Goal: Transaction & Acquisition: Book appointment/travel/reservation

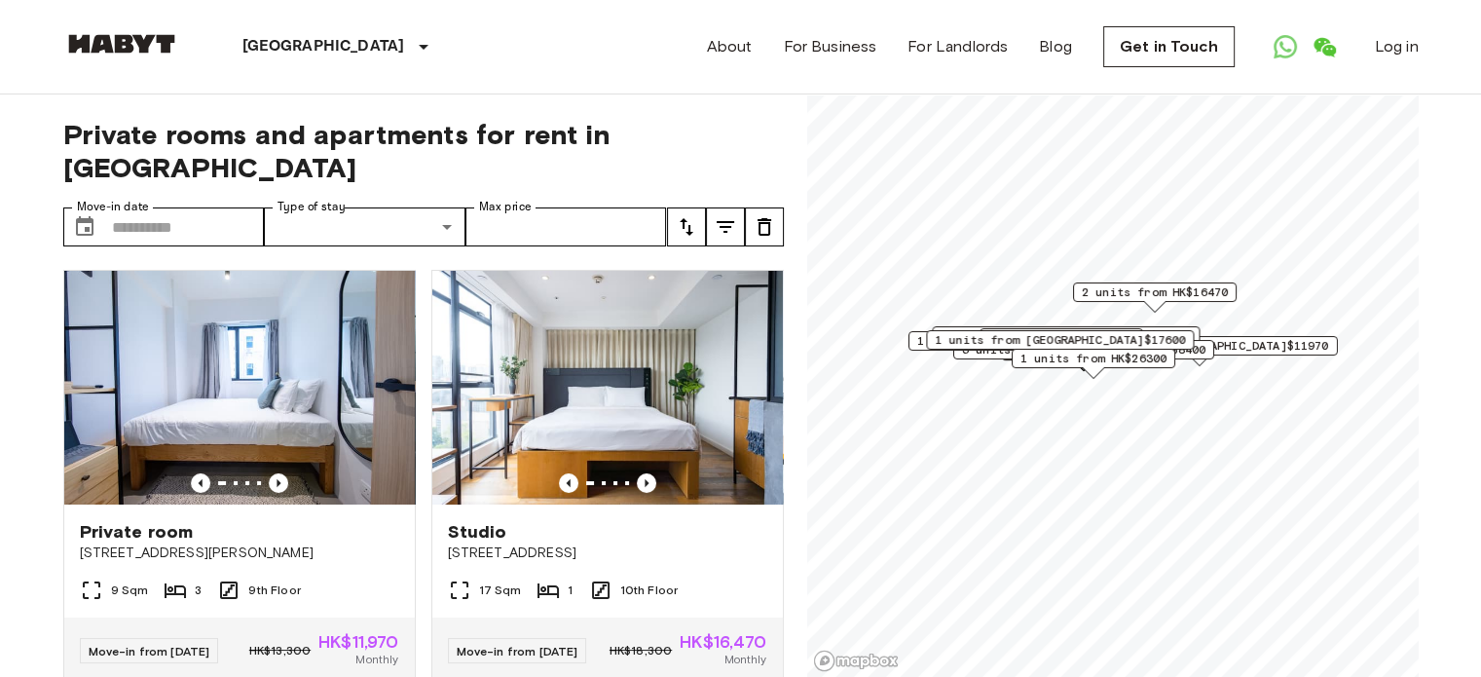
click at [1067, 361] on span "1 units from HK$26300" at bounding box center [1092, 359] width 146 height 18
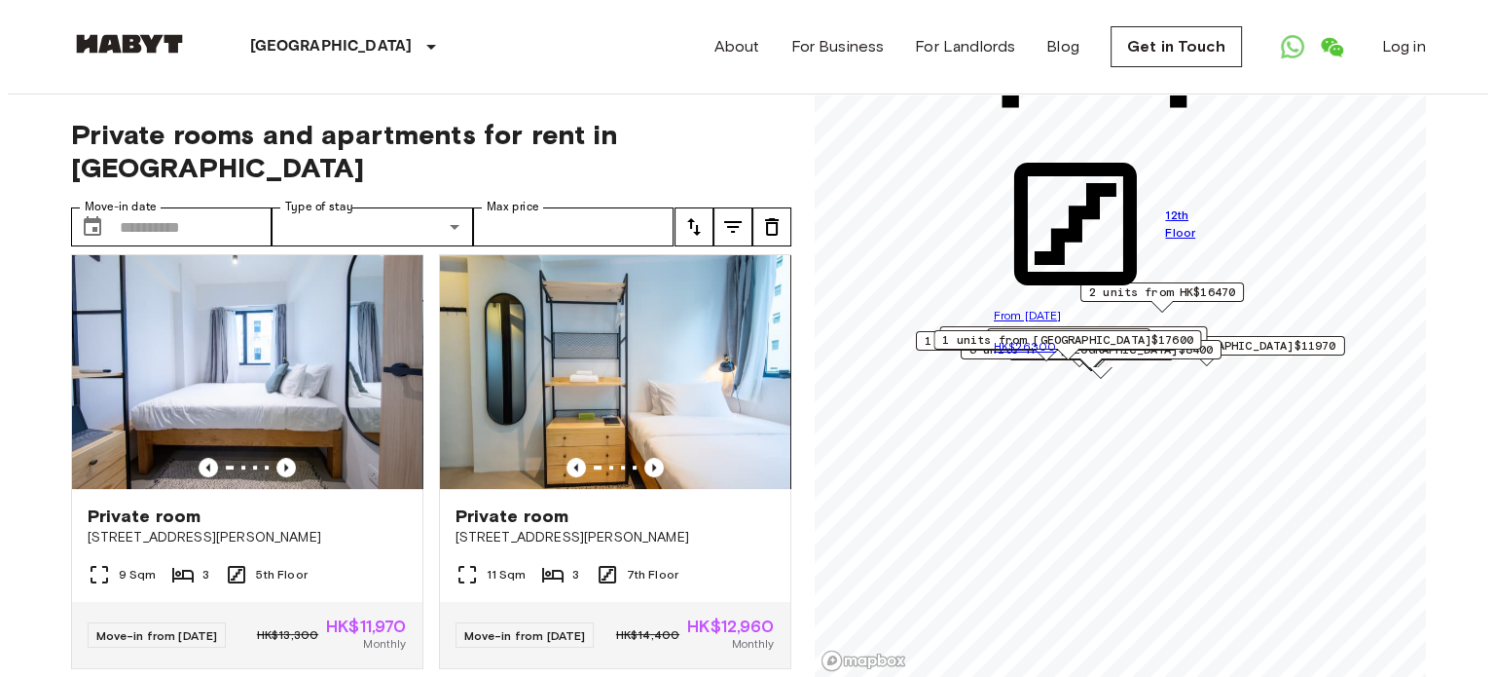
scroll to position [1168, 0]
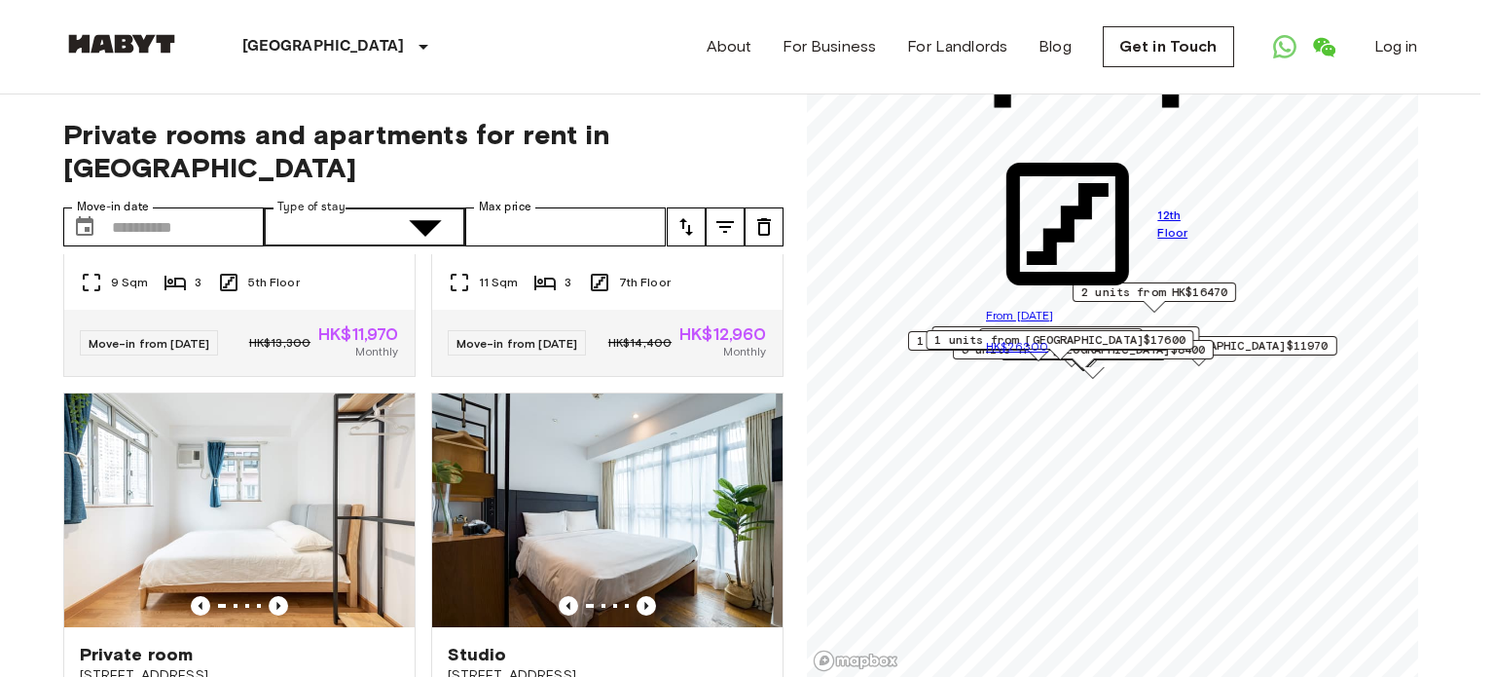
type input "**********"
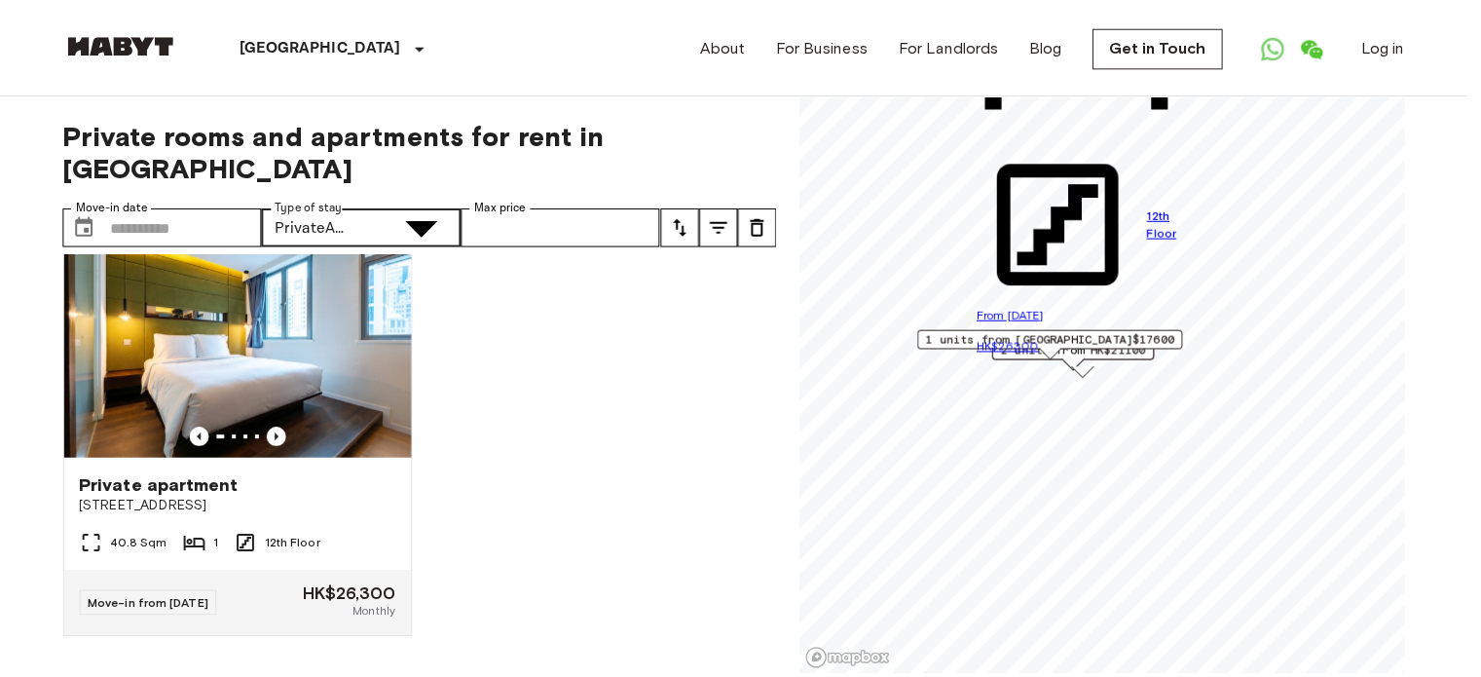
scroll to position [930, 0]
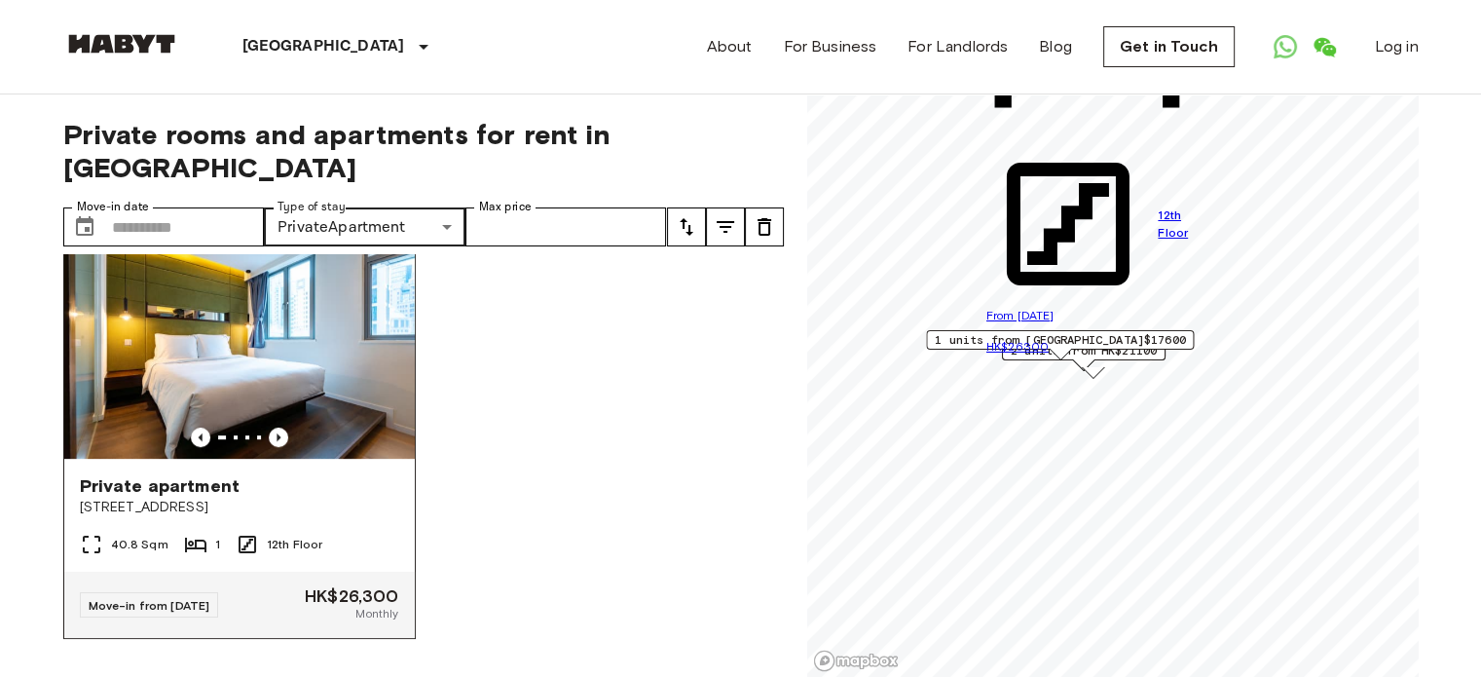
click at [222, 330] on img at bounding box center [239, 342] width 351 height 234
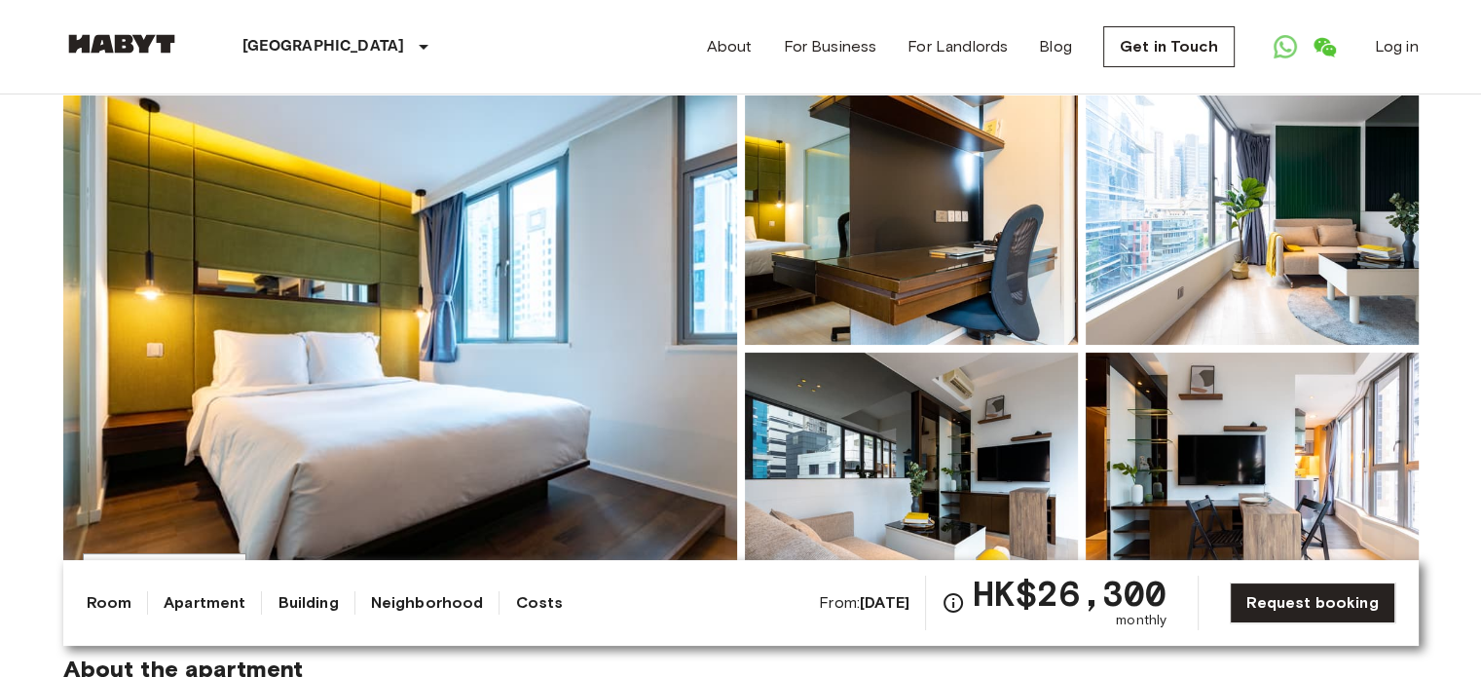
scroll to position [195, 0]
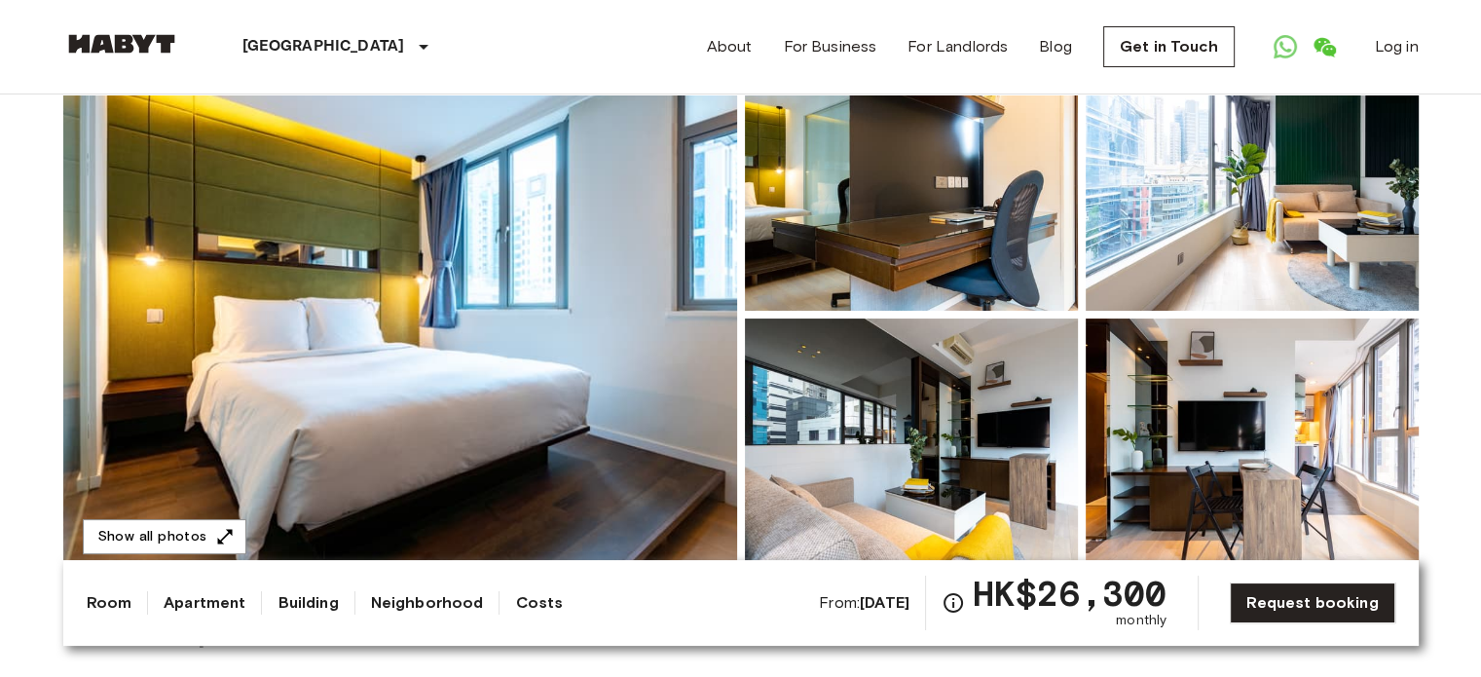
click at [515, 332] on img at bounding box center [400, 314] width 674 height 518
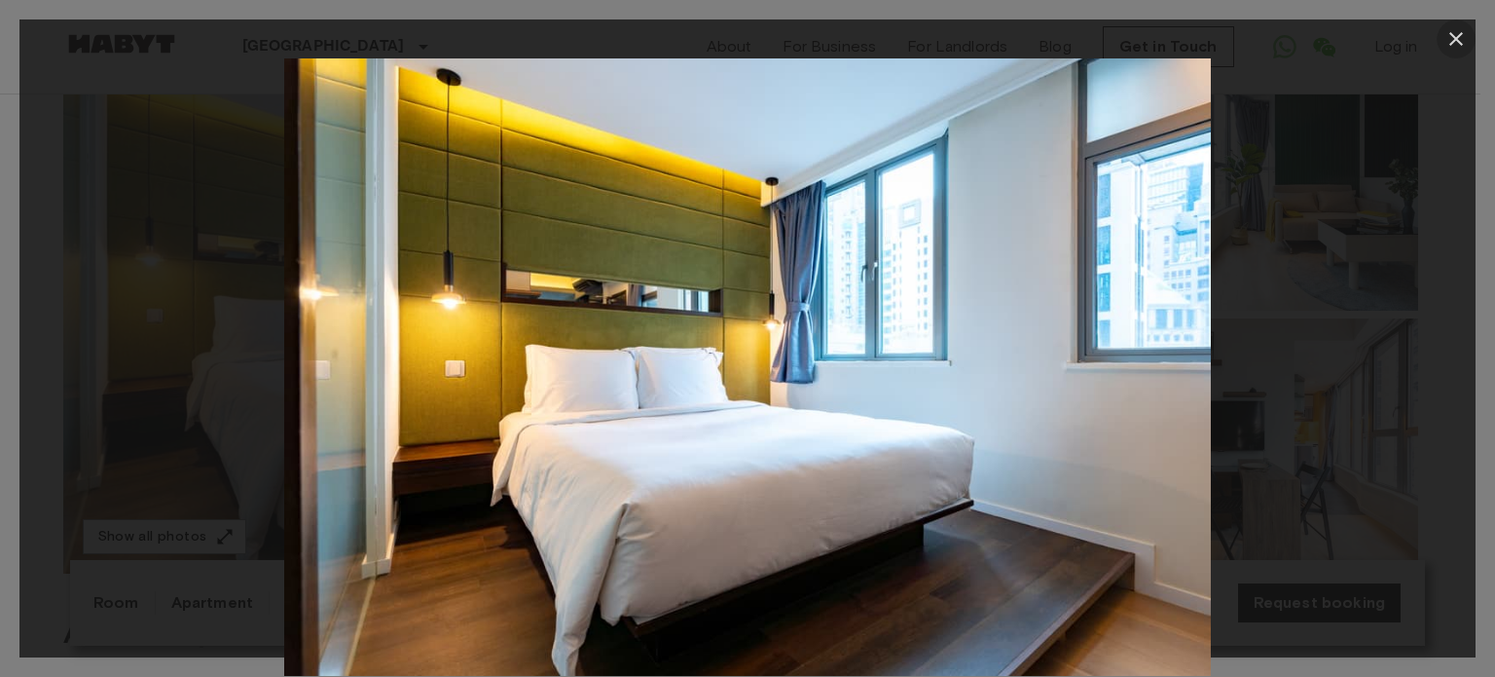
click at [1459, 38] on icon "button" at bounding box center [1456, 38] width 23 height 23
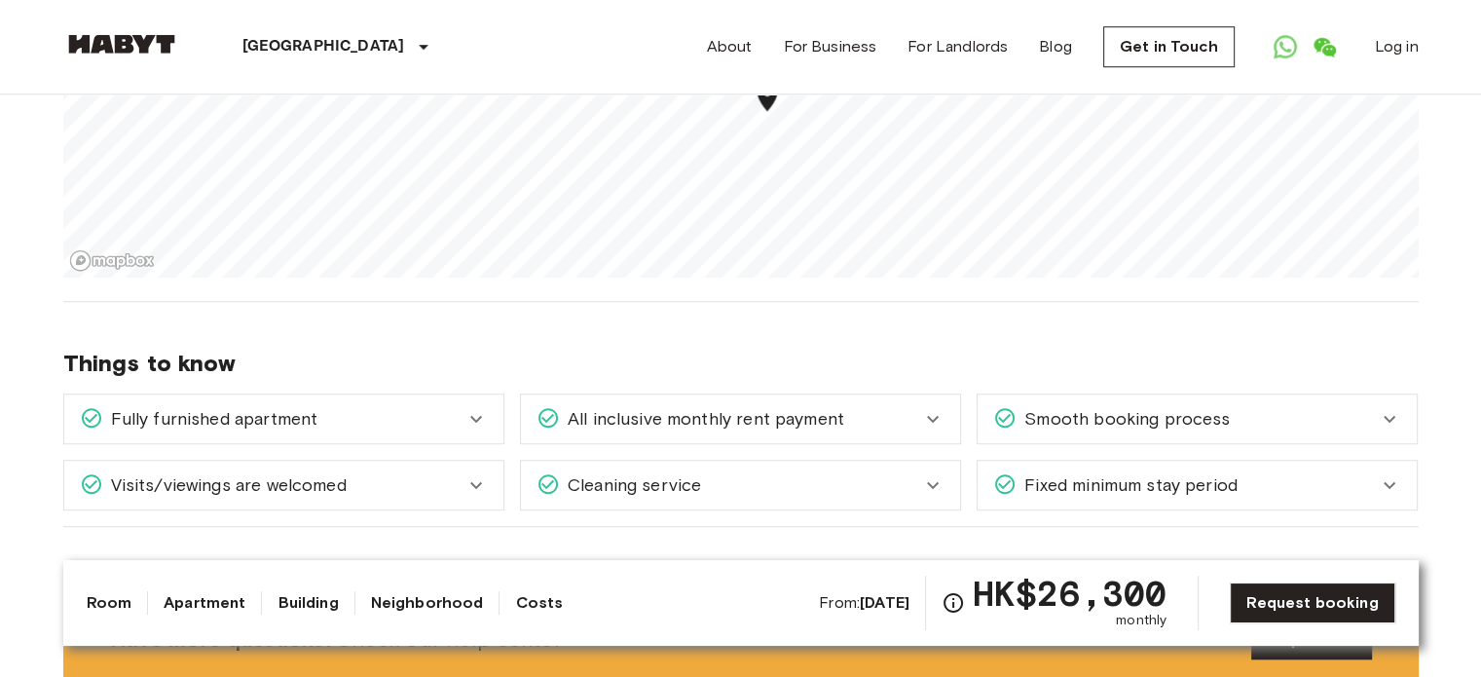
scroll to position [1363, 0]
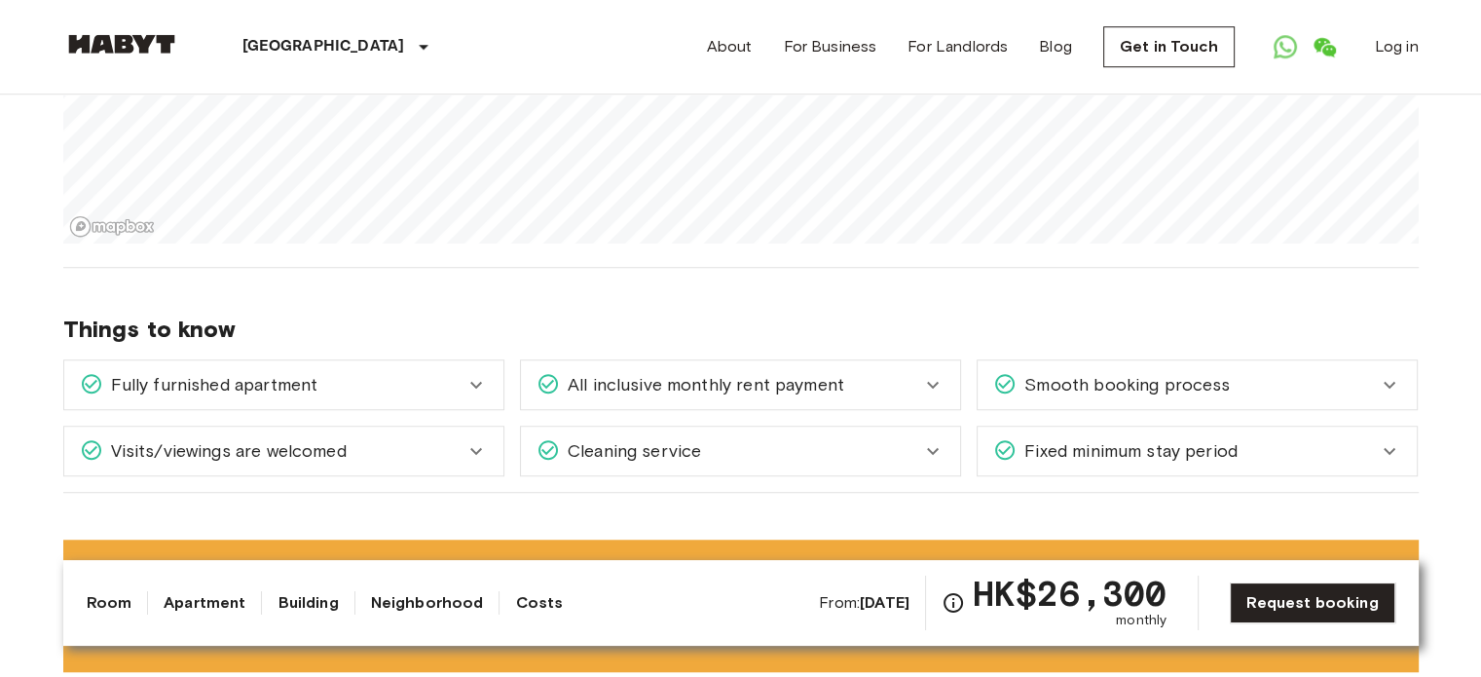
click at [924, 446] on icon at bounding box center [932, 450] width 23 height 23
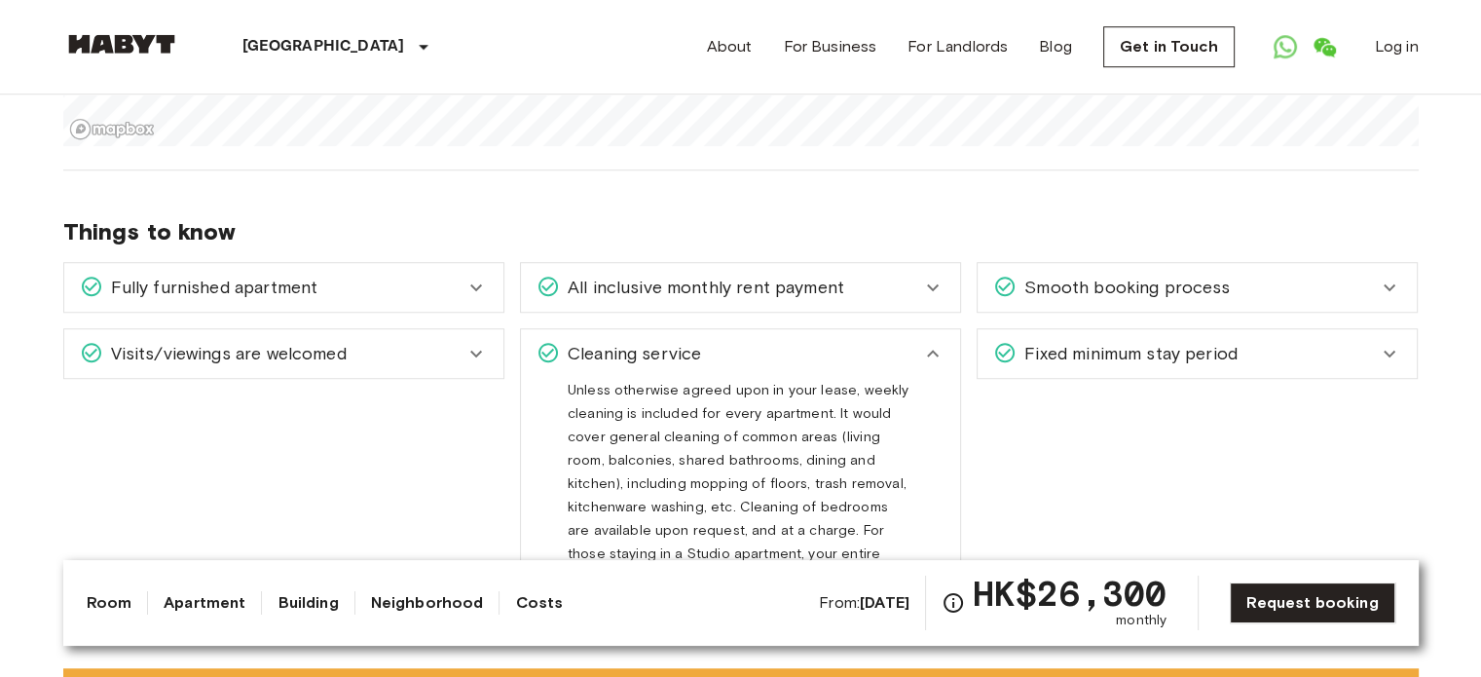
scroll to position [1558, 0]
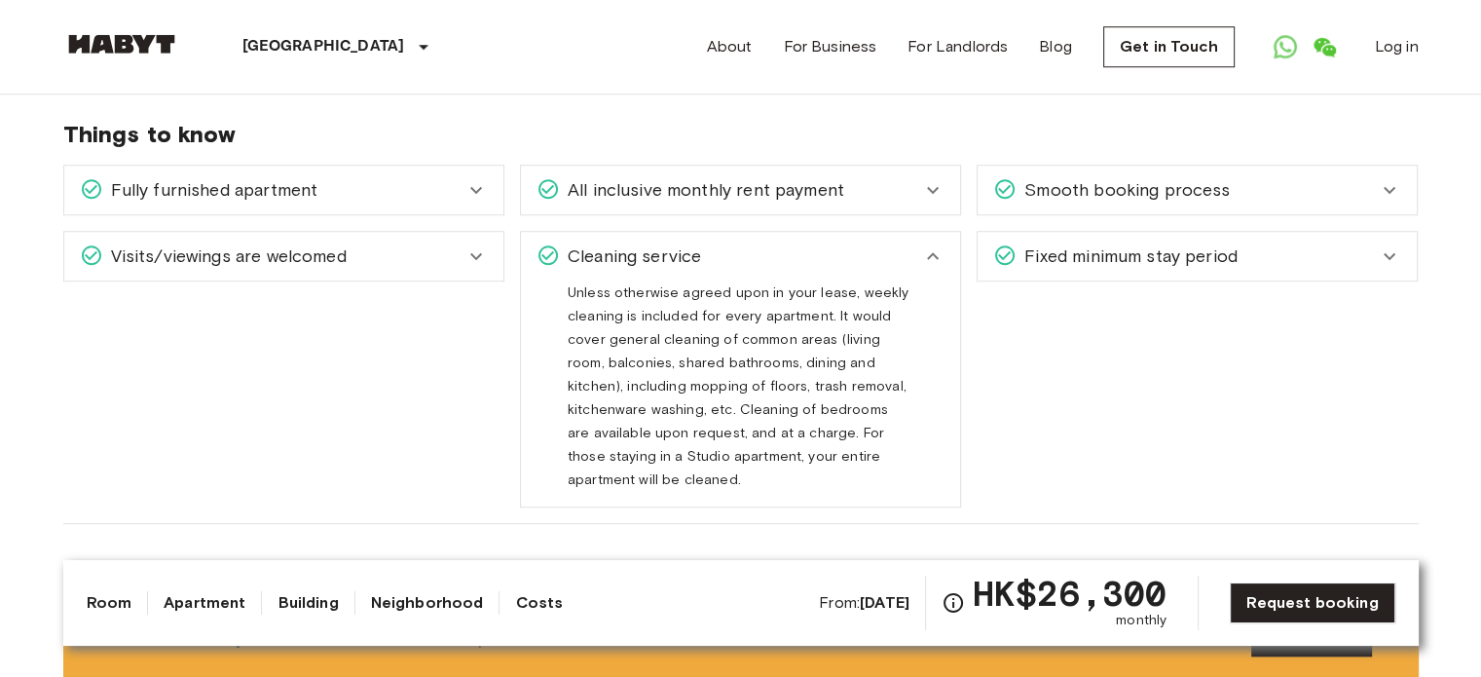
click at [1210, 273] on div "Fixed minimum stay period" at bounding box center [1197, 256] width 439 height 49
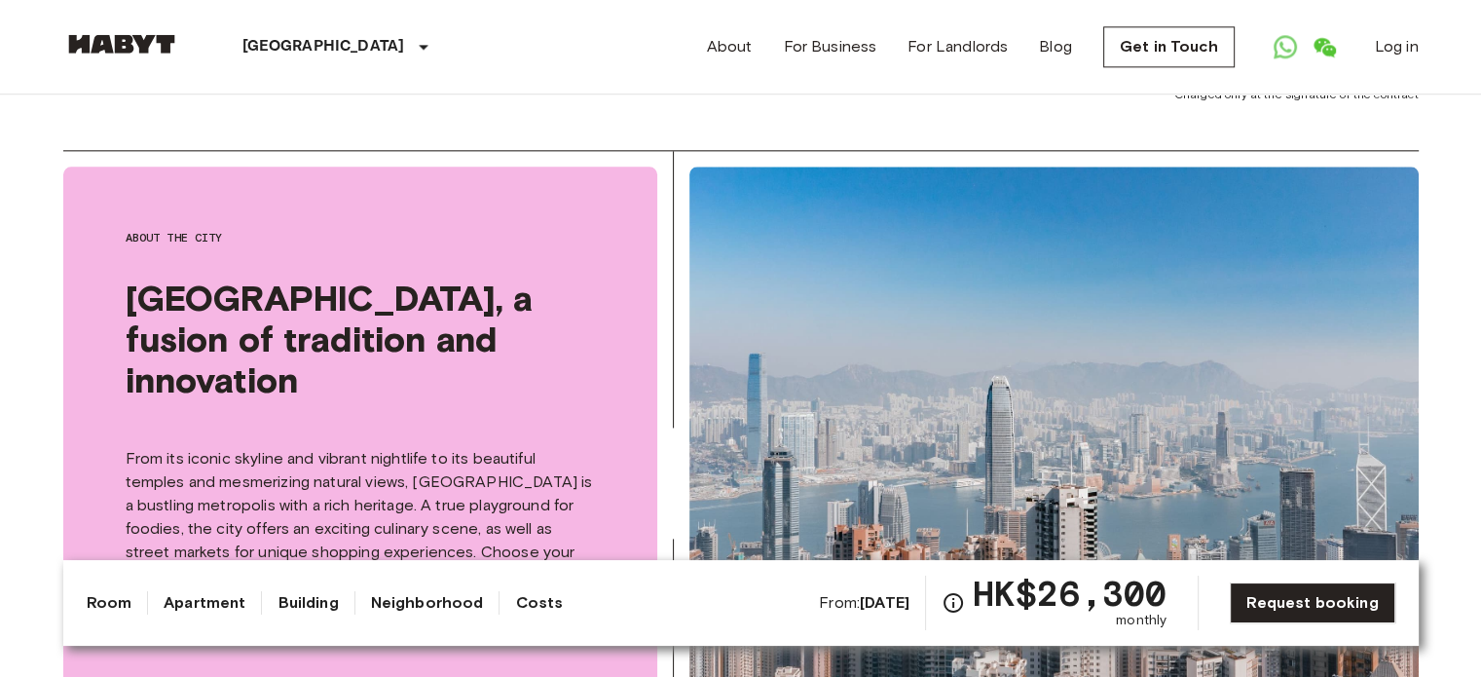
scroll to position [2531, 0]
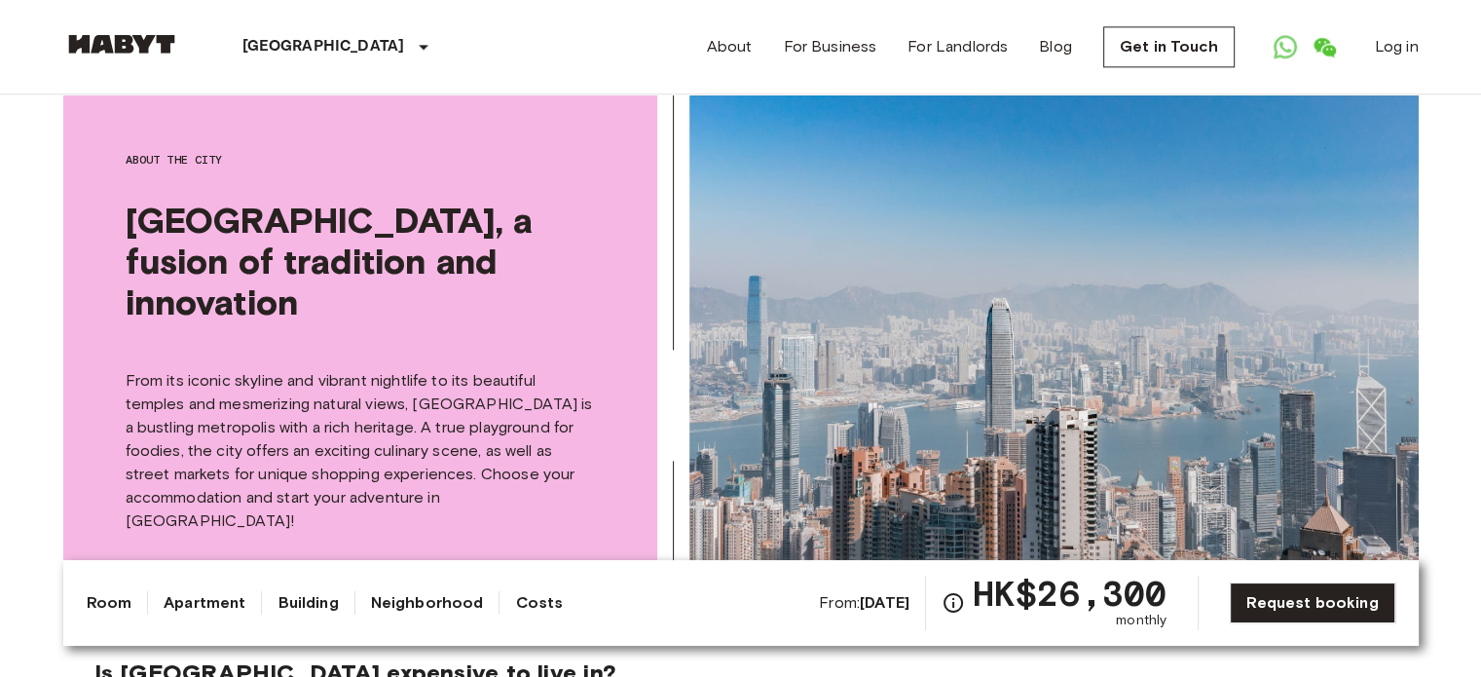
click at [310, 604] on link "Building" at bounding box center [307, 602] width 60 height 23
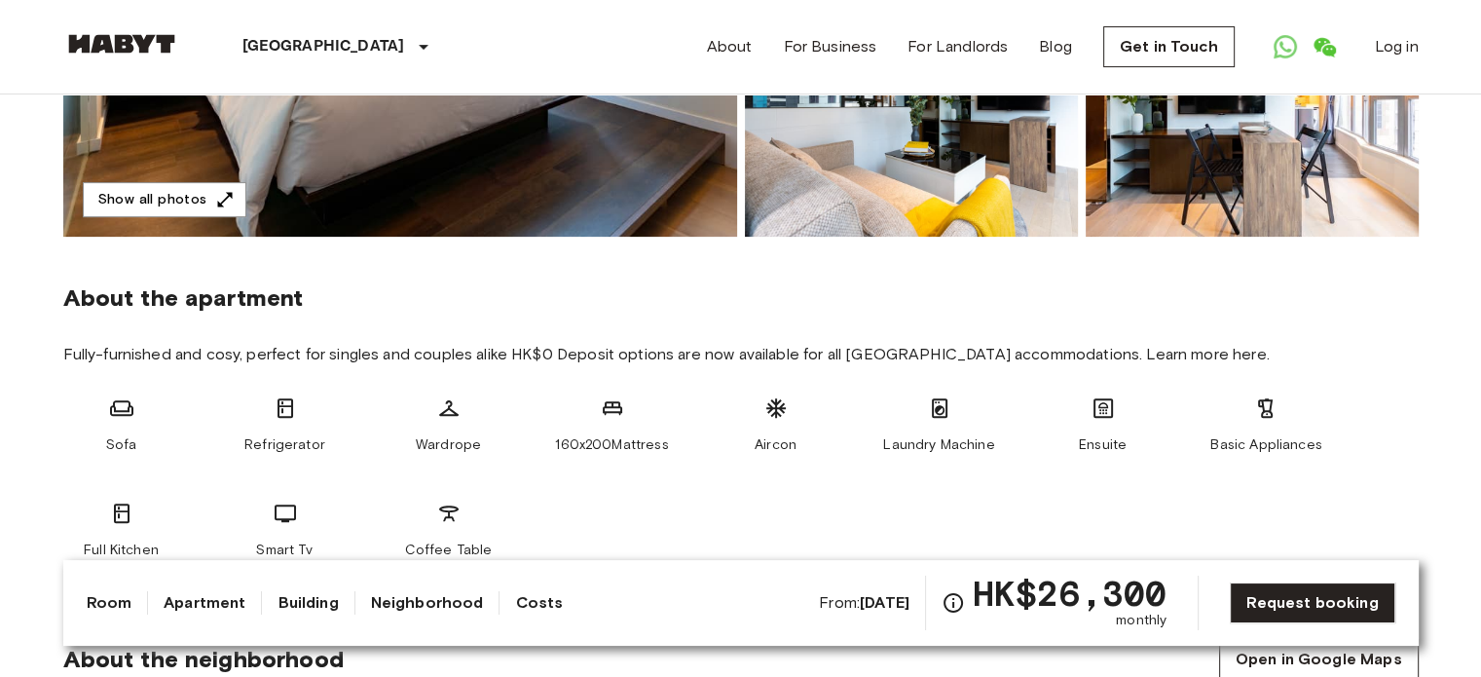
scroll to position [584, 0]
